Goal: Task Accomplishment & Management: Use online tool/utility

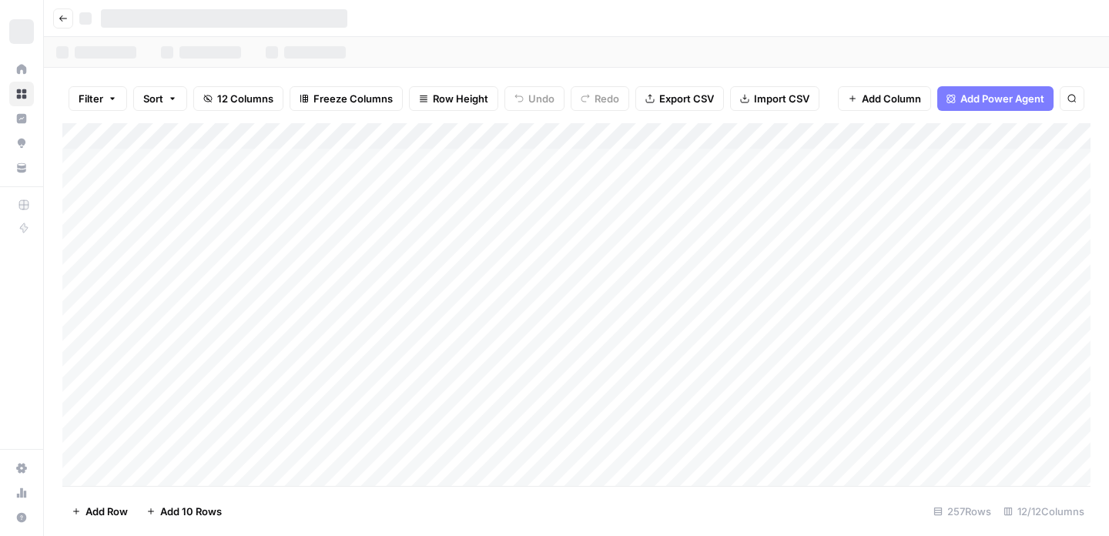
click at [883, 239] on div "Add Column" at bounding box center [576, 304] width 1028 height 363
click at [292, 157] on div "Add Column" at bounding box center [576, 304] width 1028 height 363
click at [258, 167] on div "Add Column" at bounding box center [576, 304] width 1028 height 363
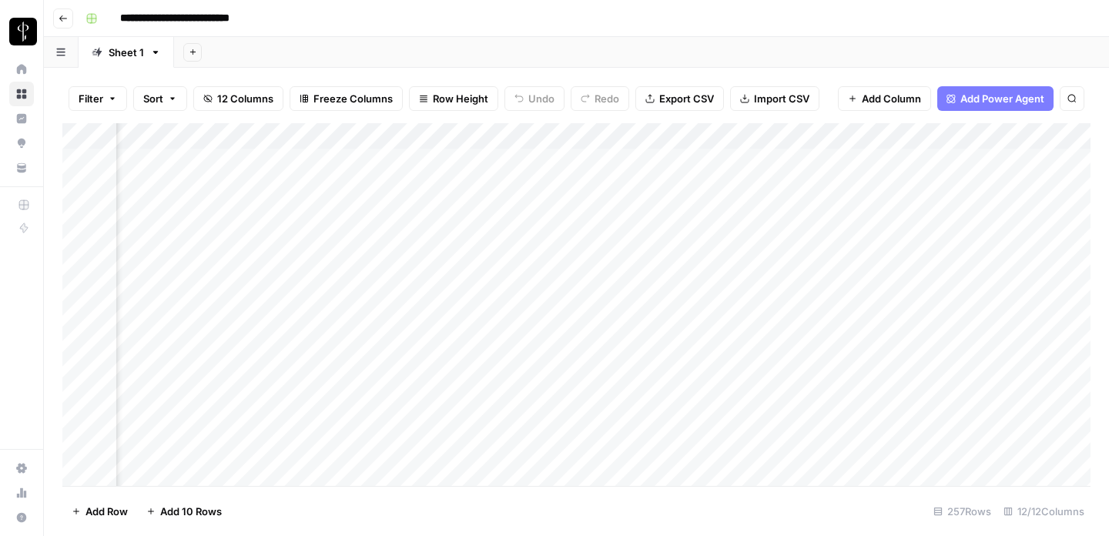
scroll to position [0, 942]
click at [618, 156] on div "Add Column" at bounding box center [576, 304] width 1028 height 363
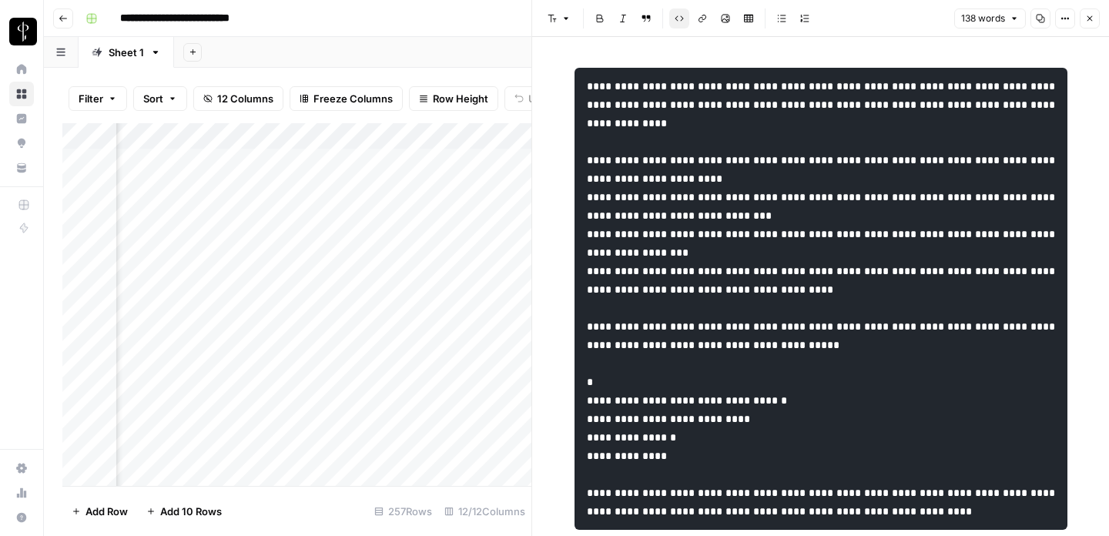
click at [456, 256] on div "Add Column" at bounding box center [296, 304] width 469 height 363
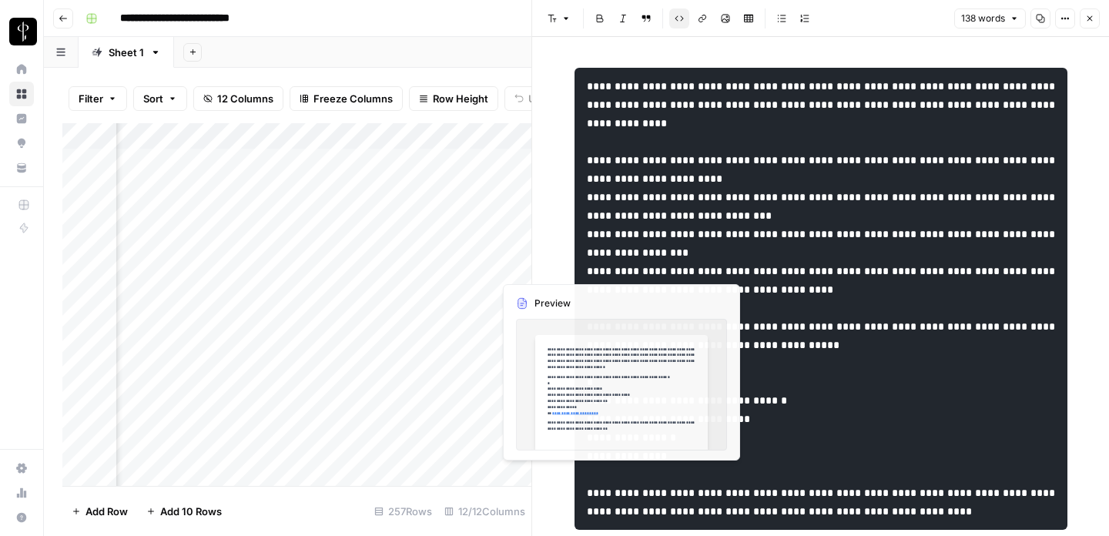
click at [498, 244] on div "Add Column" at bounding box center [296, 304] width 469 height 363
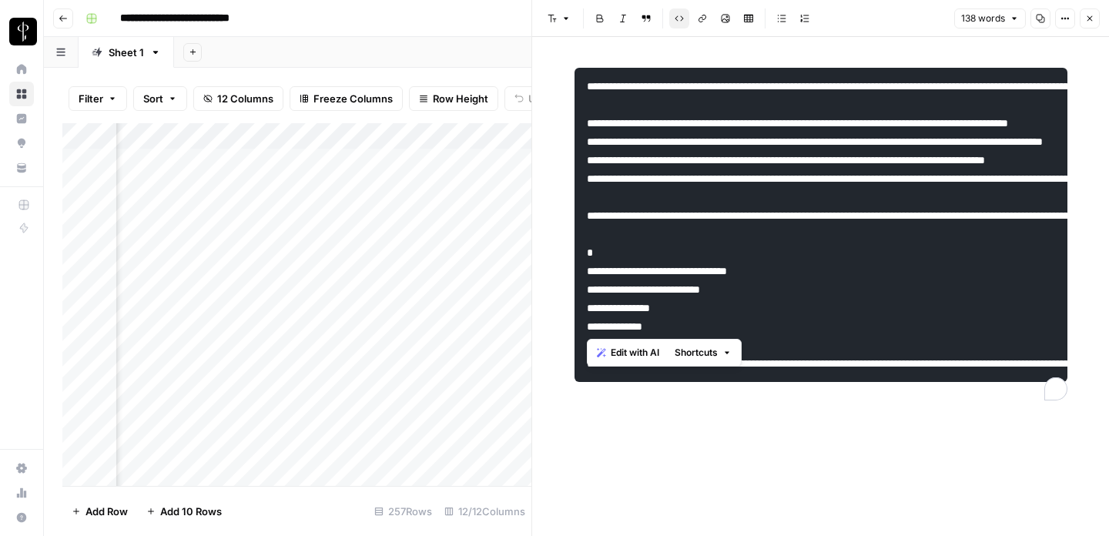
drag, startPoint x: 638, startPoint y: 294, endPoint x: 728, endPoint y: 340, distance: 100.6
click at [729, 342] on body "**********" at bounding box center [554, 268] width 1109 height 536
click at [1099, 18] on button "Close" at bounding box center [1090, 18] width 20 height 20
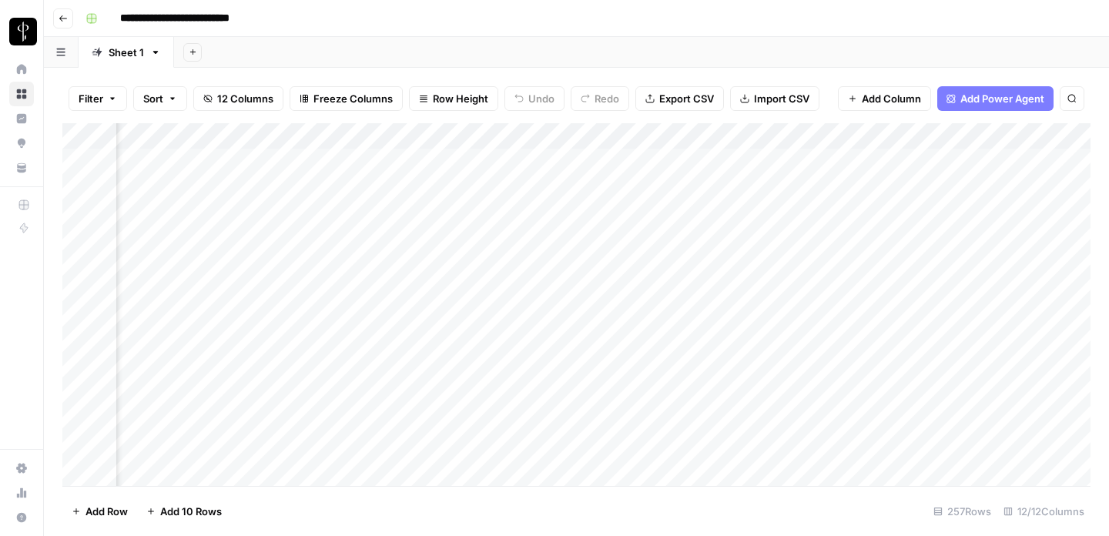
click at [621, 156] on div "Add Column" at bounding box center [576, 304] width 1028 height 363
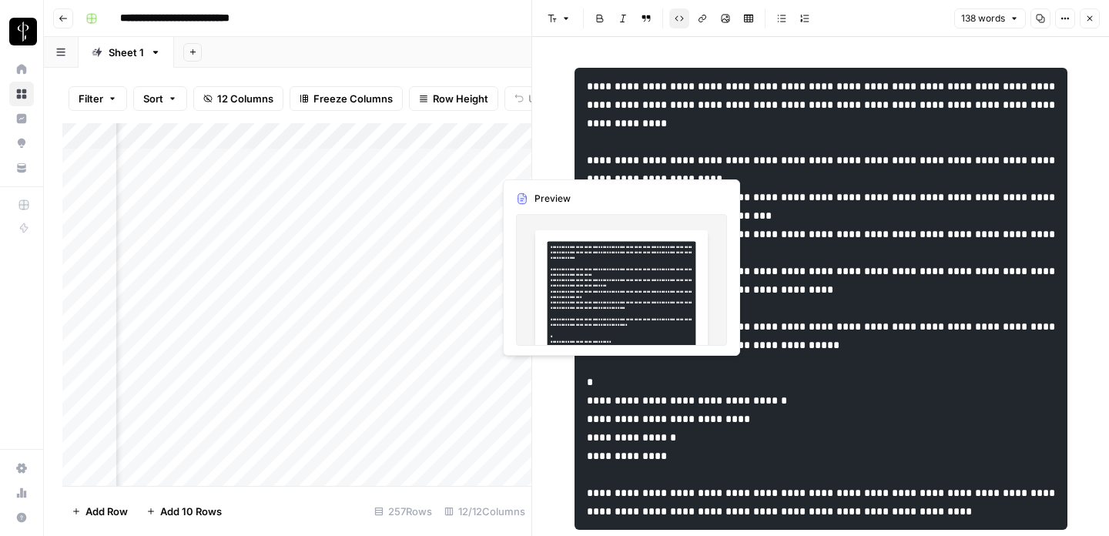
click at [474, 157] on div "Add Column" at bounding box center [296, 304] width 469 height 363
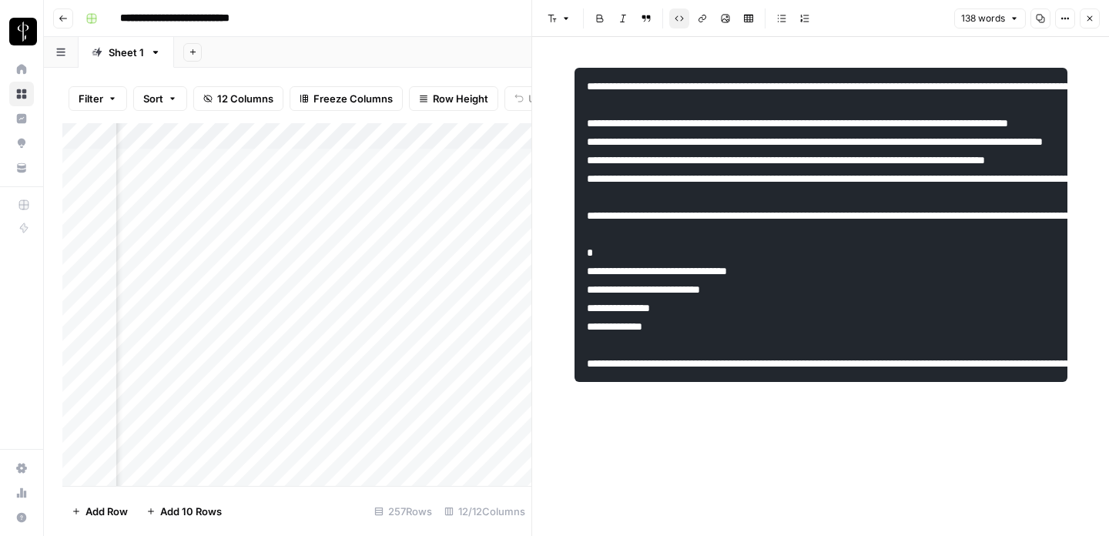
click at [515, 163] on div "Add Column" at bounding box center [296, 304] width 469 height 363
click at [1105, 11] on header "Font style Bold Italic Block quote Code block Link Image Insert Table Bulleted …" at bounding box center [820, 18] width 577 height 37
click at [1077, 19] on div "138 words Copy Options Close" at bounding box center [1027, 18] width 146 height 20
click at [1081, 20] on button "Close" at bounding box center [1090, 18] width 20 height 20
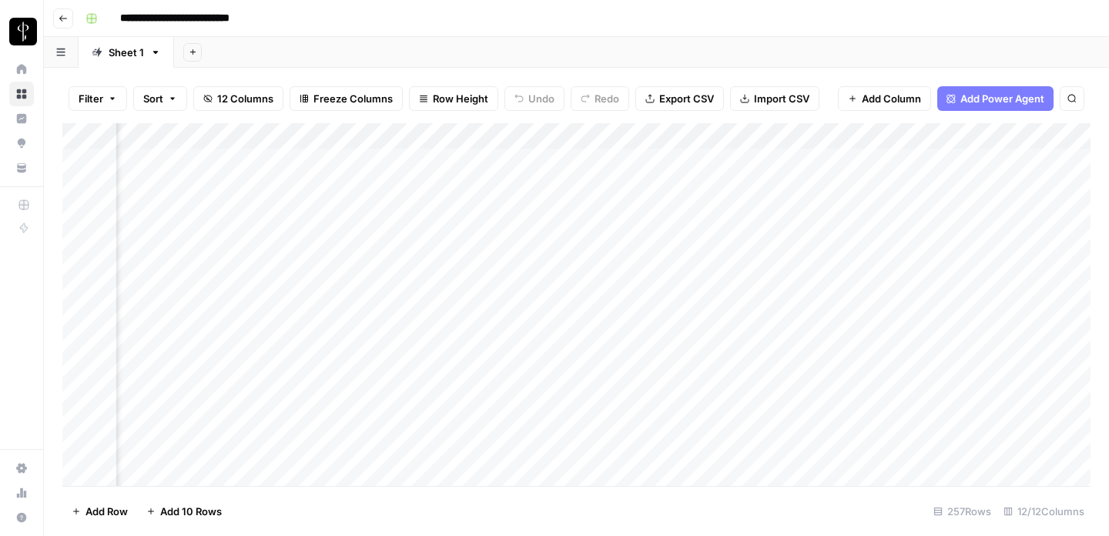
click at [858, 158] on div "Add Column" at bounding box center [576, 304] width 1028 height 363
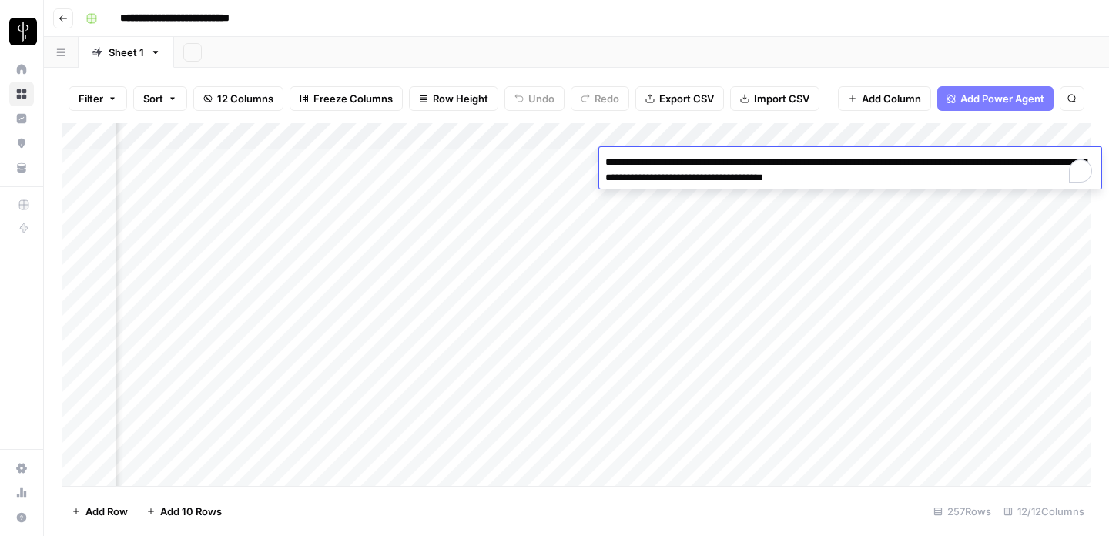
drag, startPoint x: 622, startPoint y: 172, endPoint x: 745, endPoint y: 172, distance: 123.2
click at [745, 172] on textarea "**********" at bounding box center [850, 170] width 502 height 37
click at [741, 173] on textarea "**********" at bounding box center [850, 170] width 502 height 37
click at [882, 210] on div "Add Column" at bounding box center [576, 304] width 1028 height 363
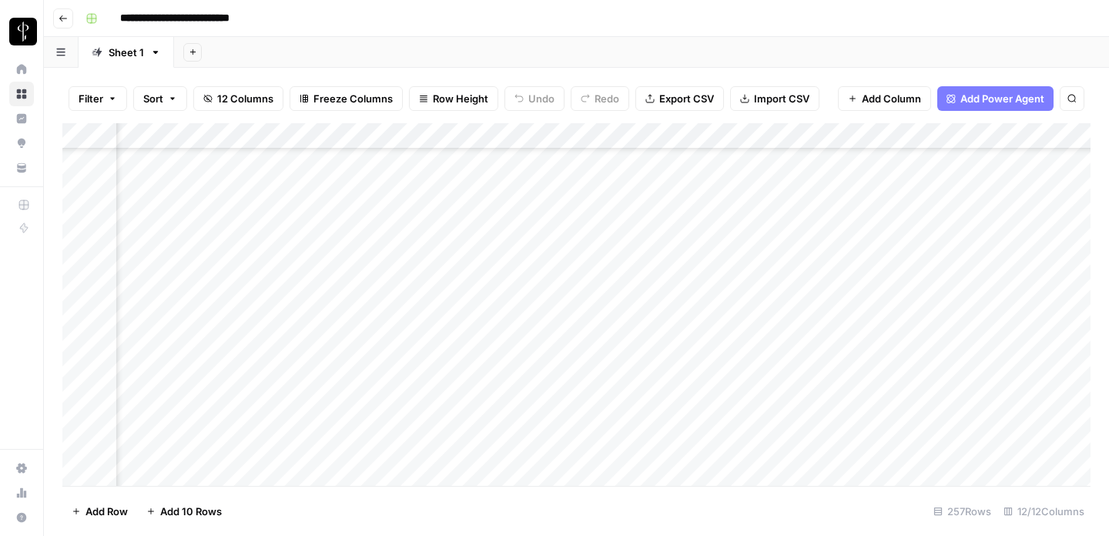
scroll to position [3194, 942]
click at [474, 209] on div "Add Column" at bounding box center [576, 304] width 1028 height 363
click at [616, 264] on div "Add Column" at bounding box center [576, 304] width 1028 height 363
